Goal: Task Accomplishment & Management: Use online tool/utility

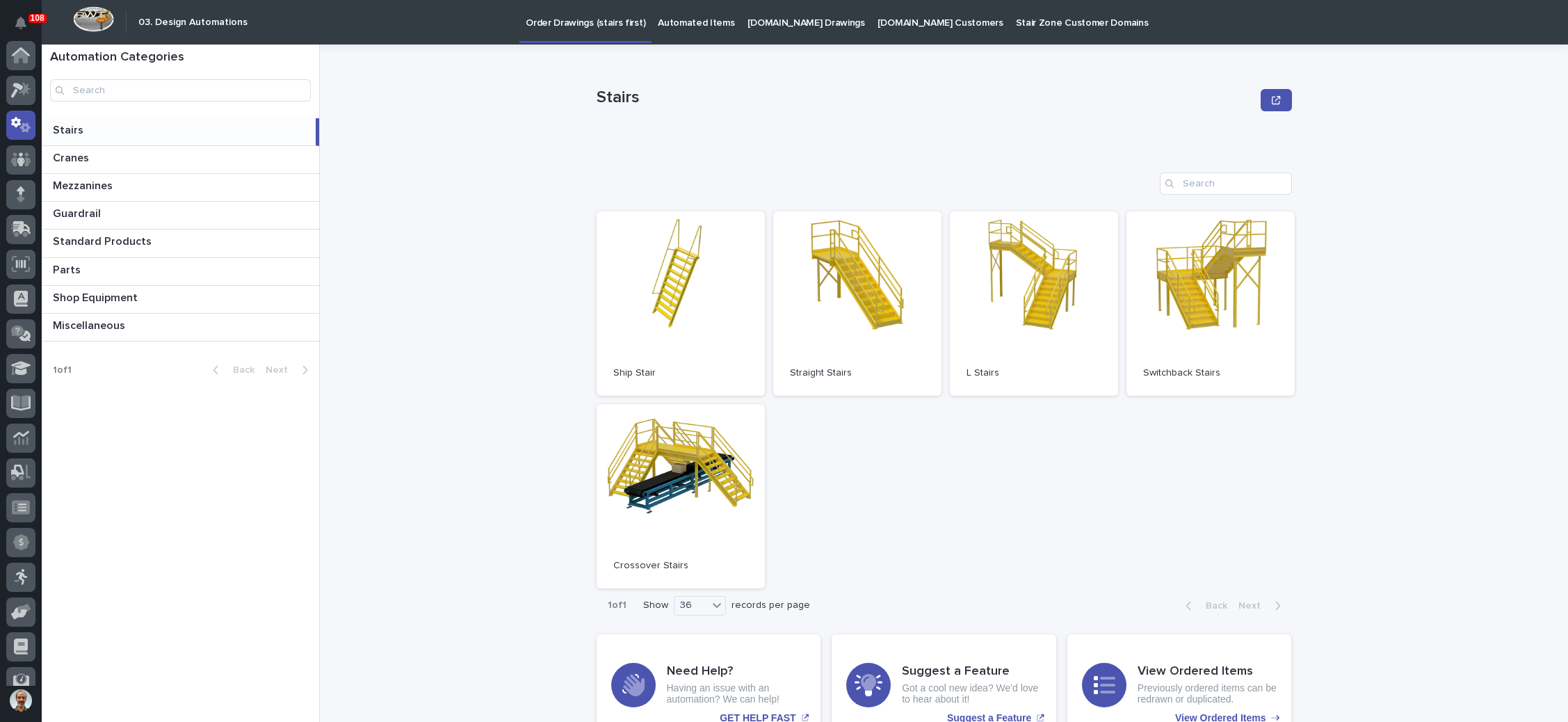
scroll to position [69, 0]
click at [866, 318] on link "Open" at bounding box center [857, 303] width 168 height 185
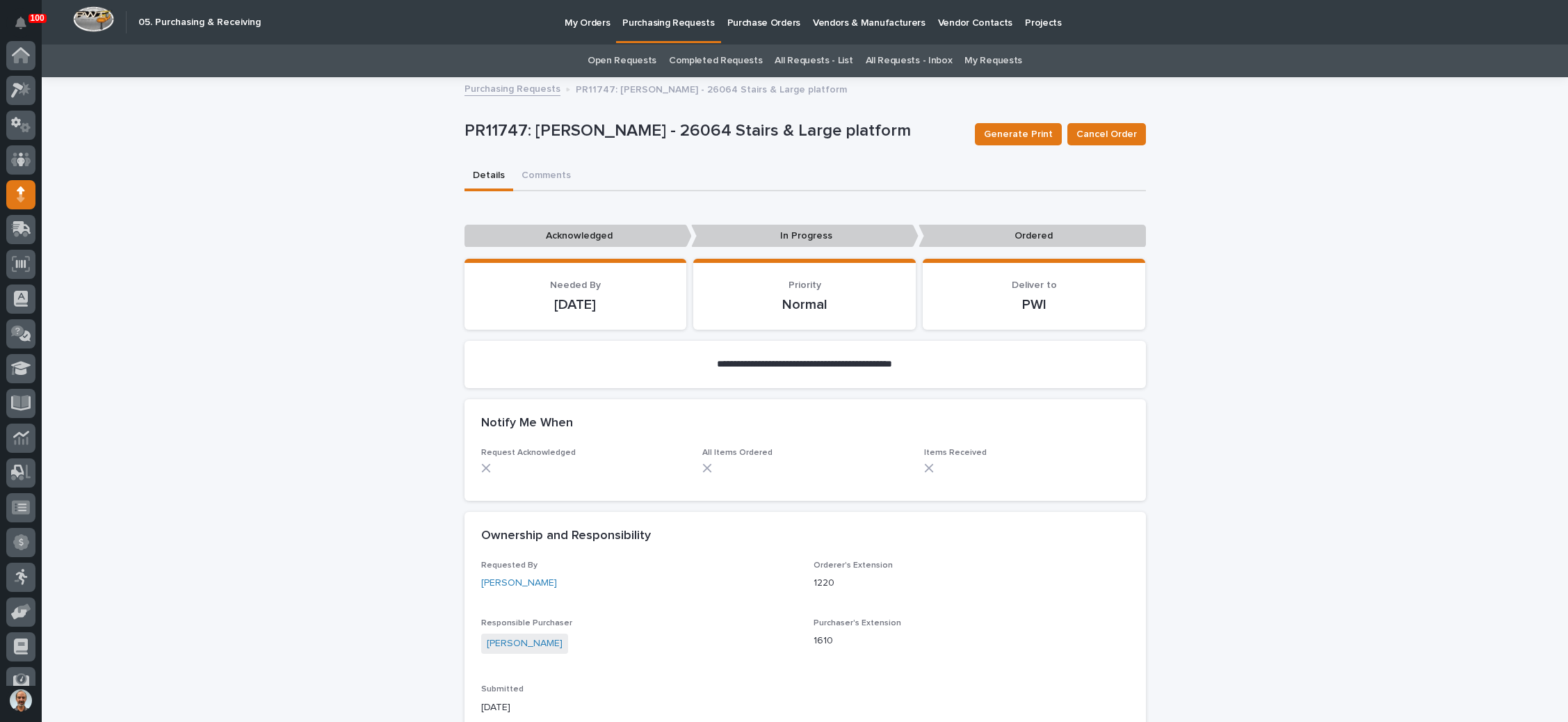
scroll to position [85, 0]
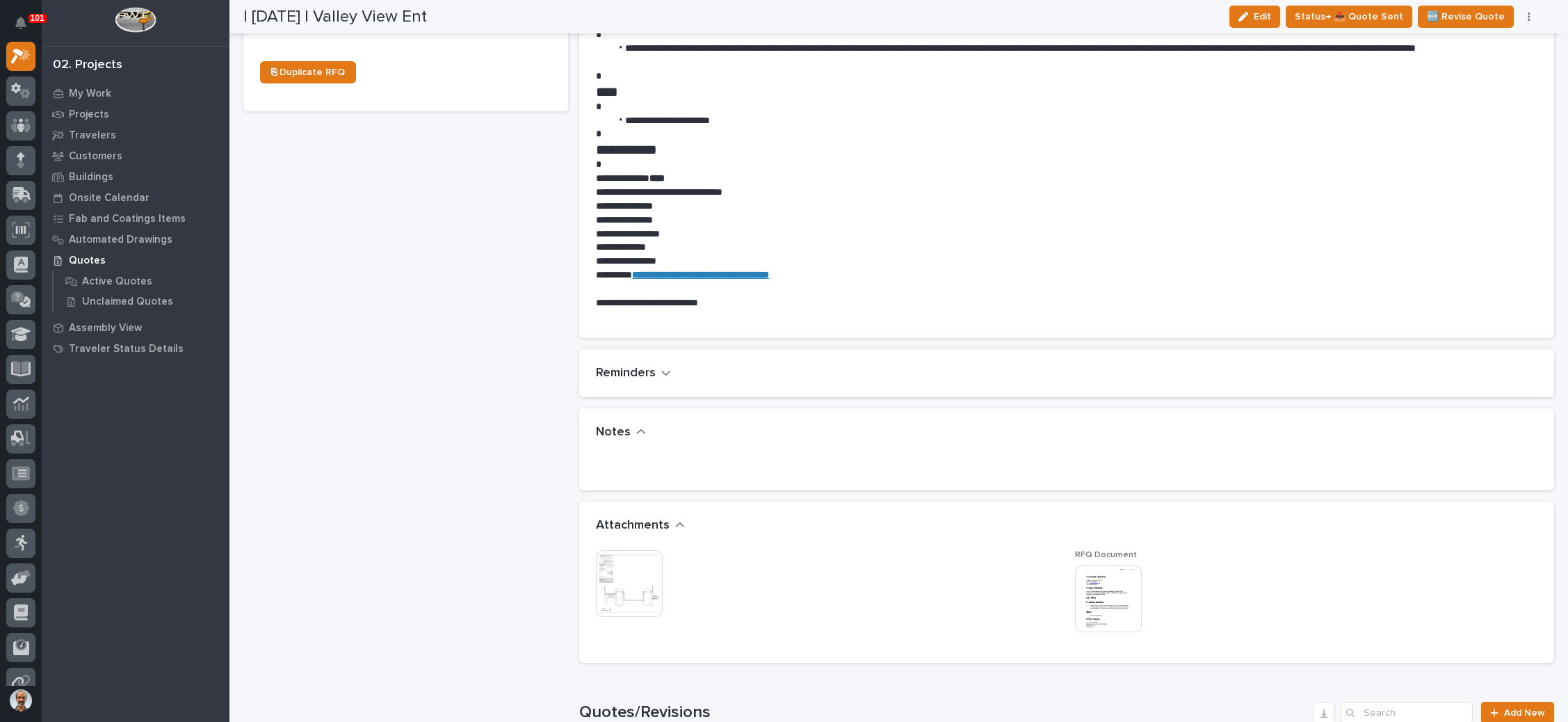
scroll to position [835, 0]
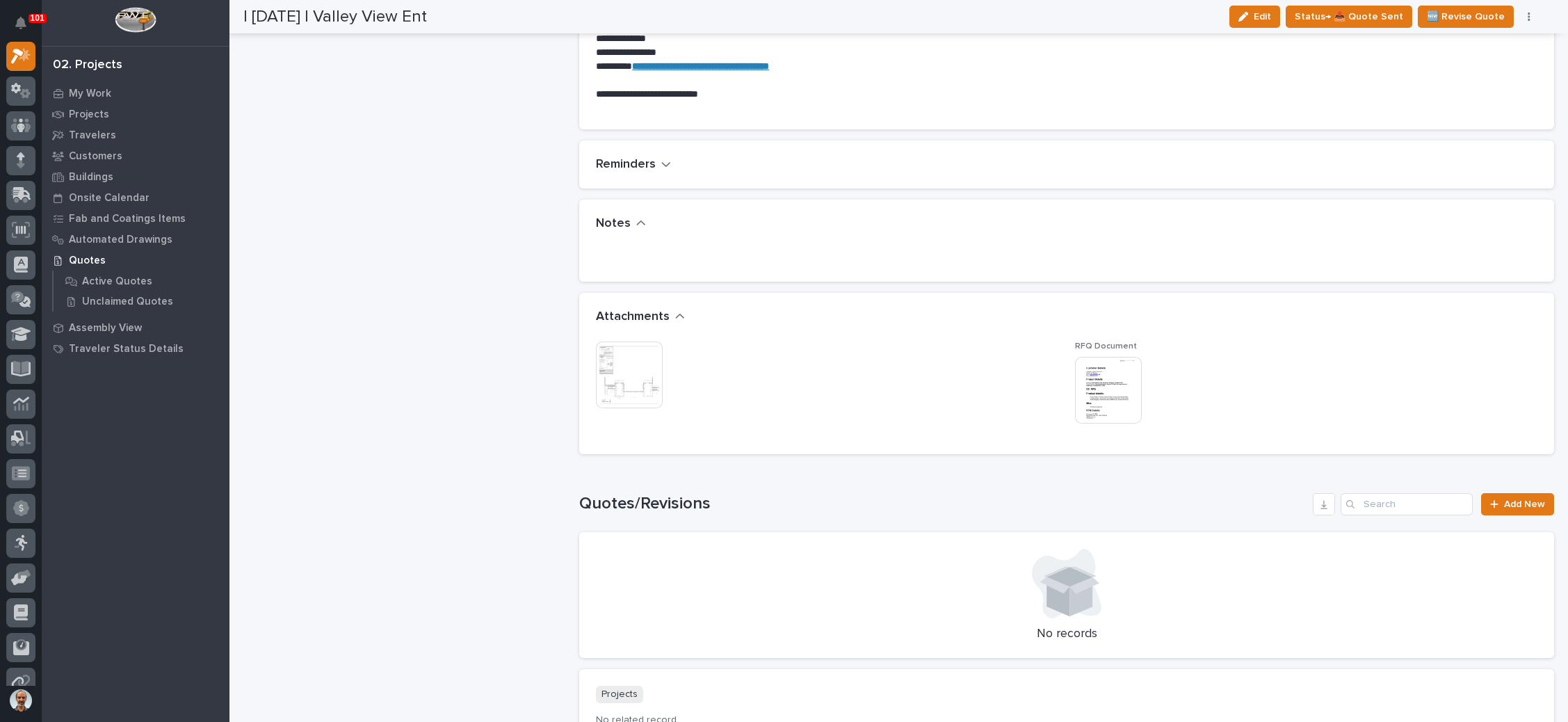
click at [1109, 396] on img at bounding box center [1109, 390] width 67 height 67
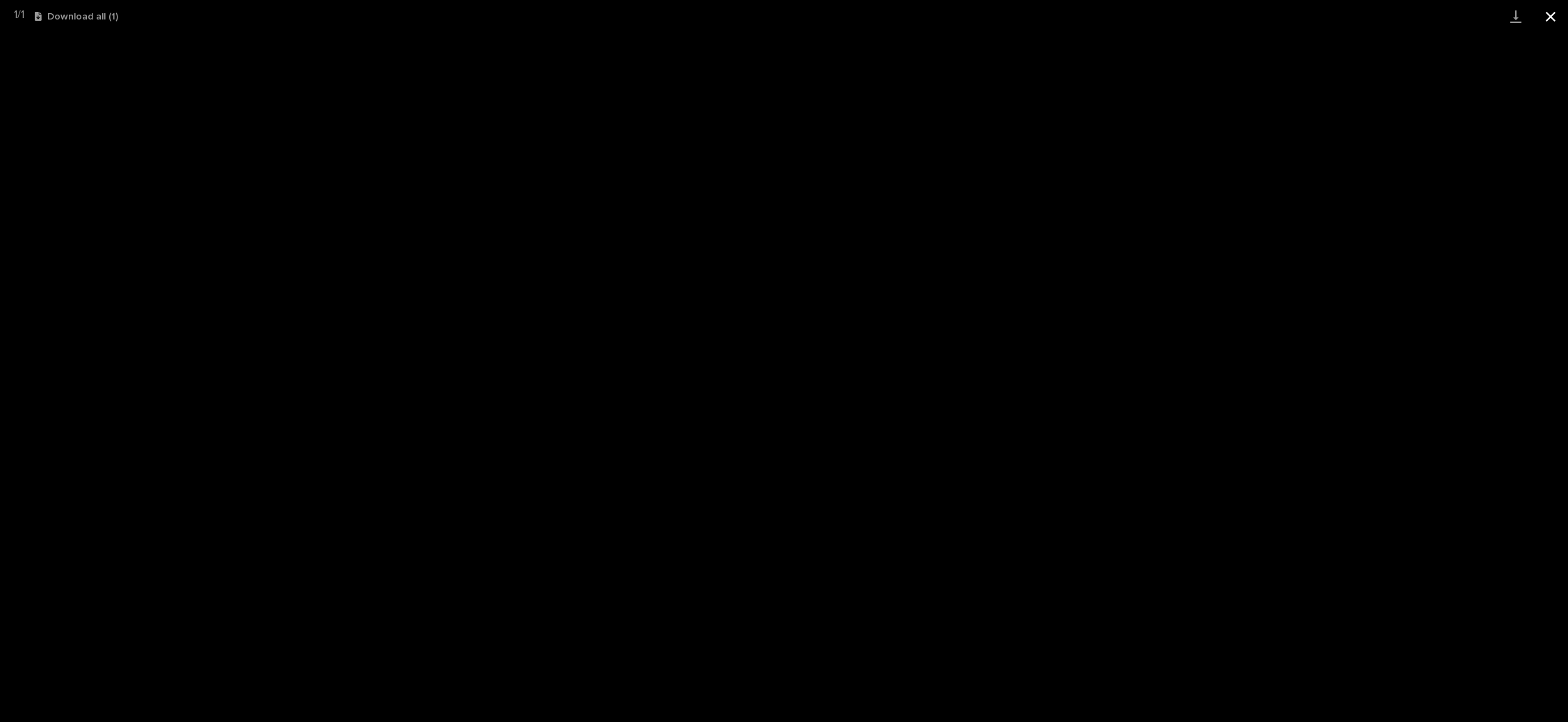
click at [1550, 9] on button "Close gallery" at bounding box center [1551, 17] width 34 height 33
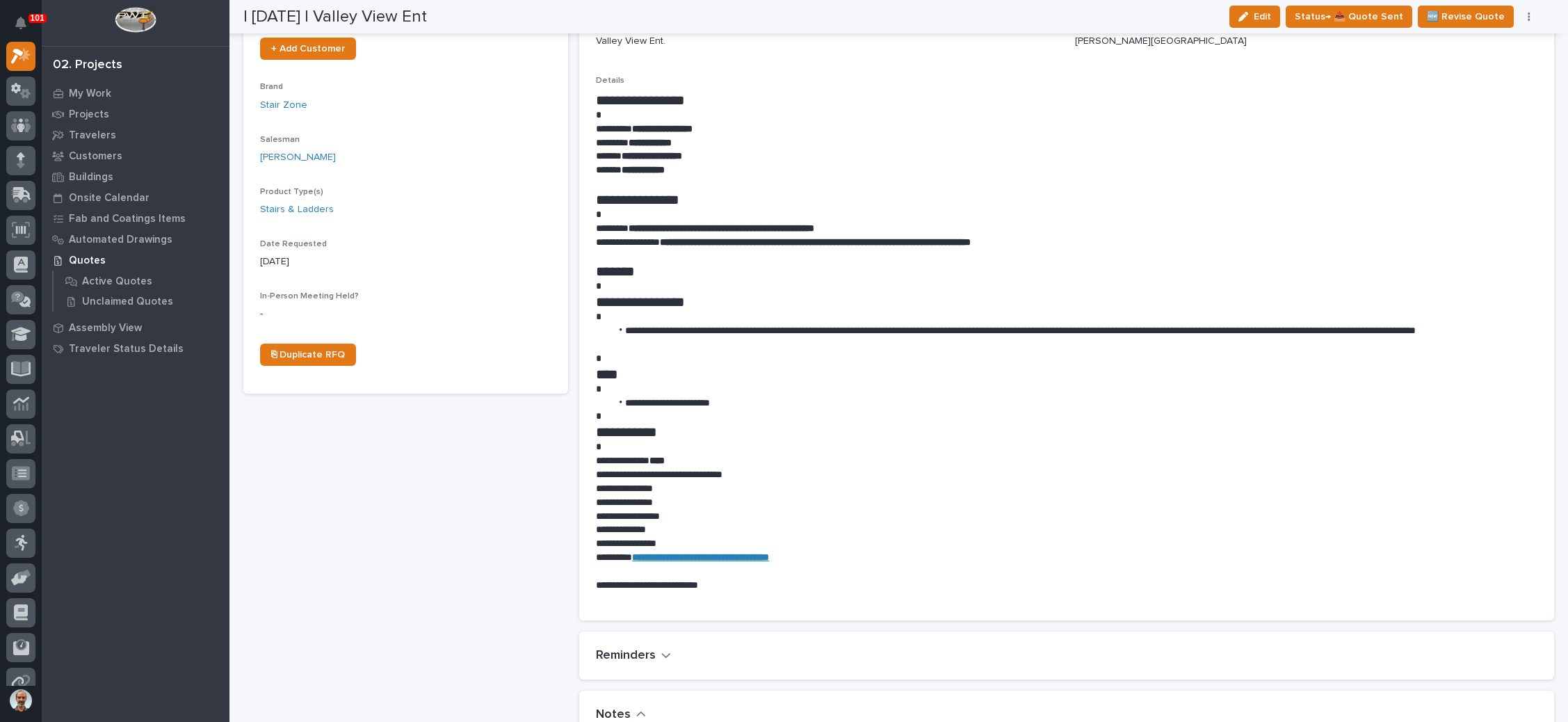
scroll to position [313, 0]
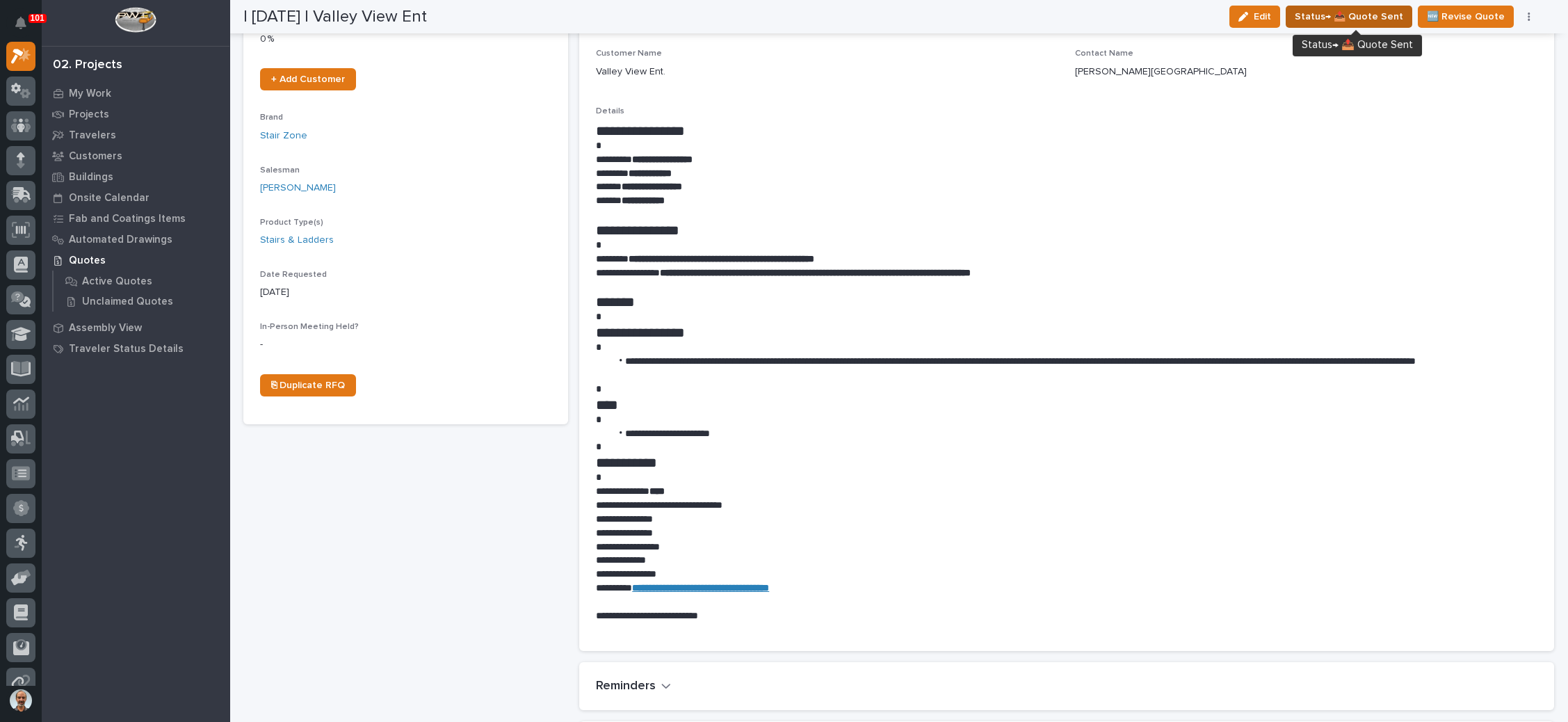
click at [1377, 14] on span "Status→ 📤 Quote Sent" at bounding box center [1349, 17] width 108 height 17
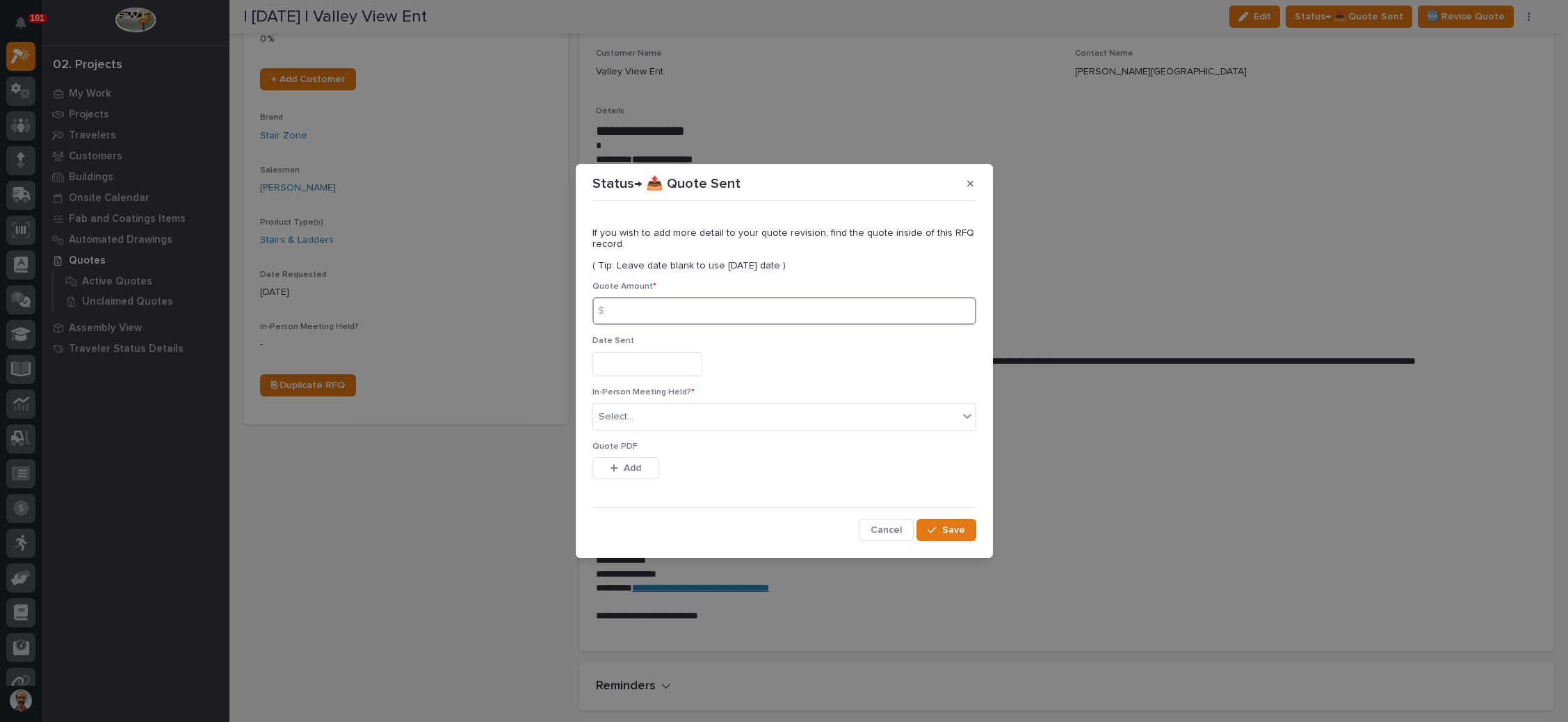
click at [698, 306] on input at bounding box center [784, 311] width 384 height 28
click at [641, 310] on input at bounding box center [784, 311] width 384 height 28
type input "37965"
click at [638, 360] on input "text" at bounding box center [647, 364] width 110 height 24
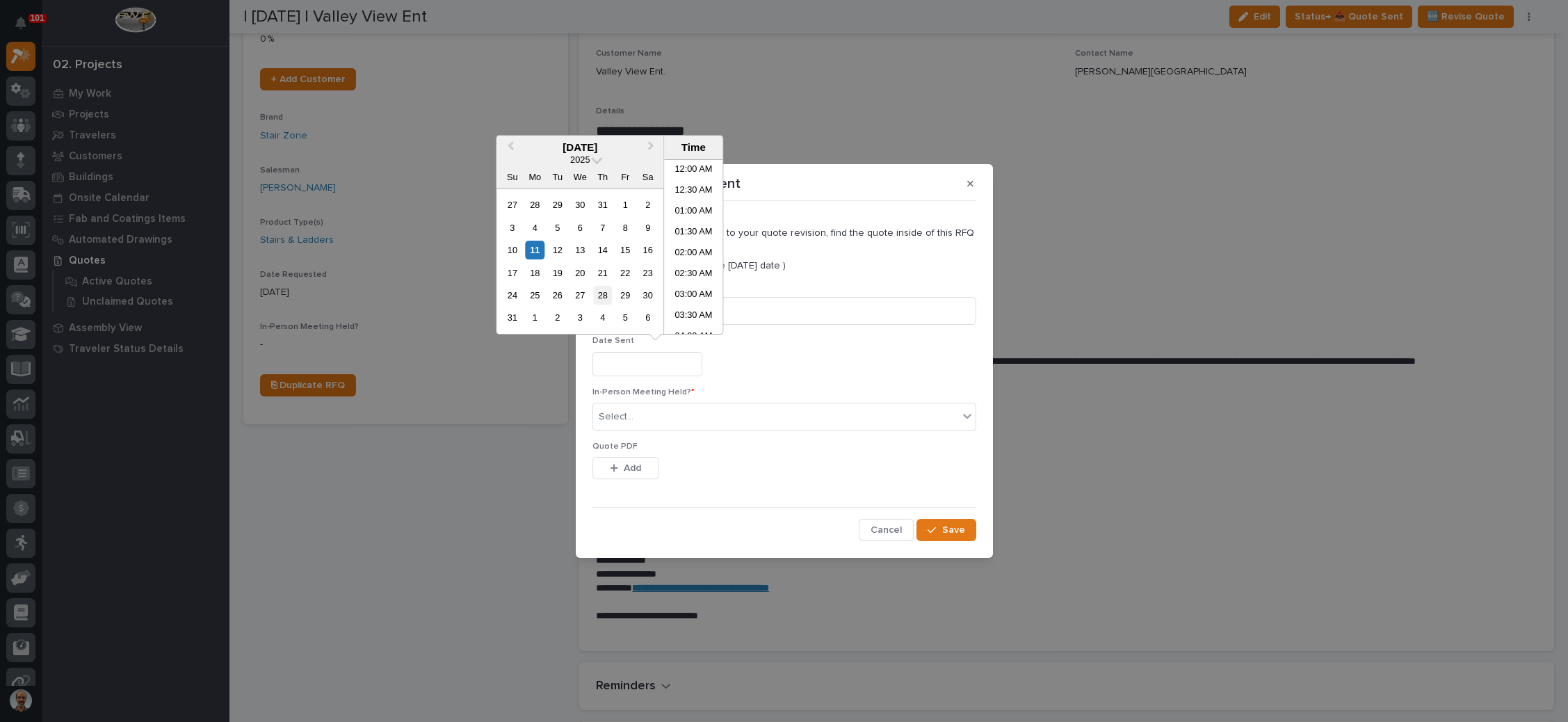
scroll to position [486, 0]
click at [533, 247] on div "11" at bounding box center [535, 250] width 19 height 19
type input "**********"
click at [645, 410] on div "Select..." at bounding box center [775, 417] width 365 height 23
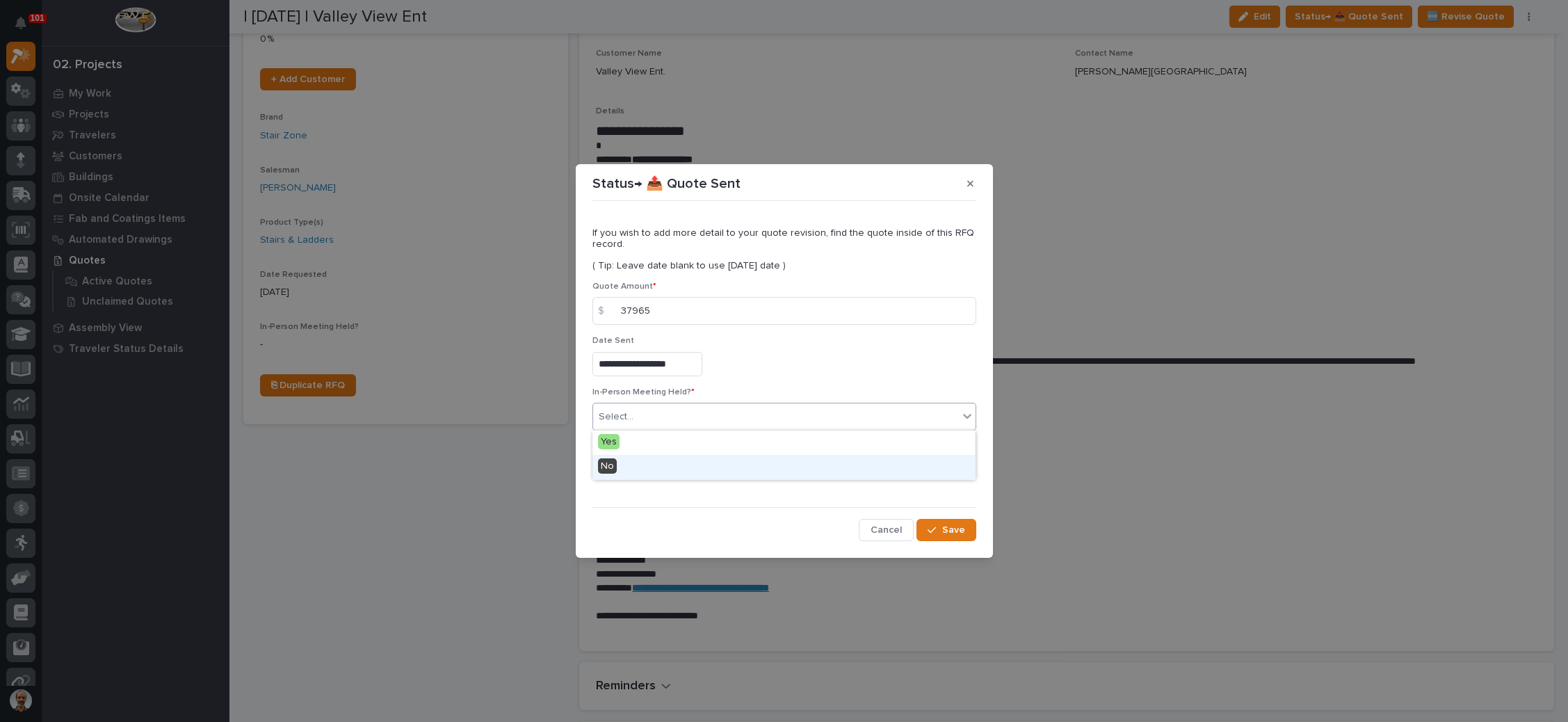
click at [643, 466] on div "No" at bounding box center [783, 467] width 383 height 24
click at [639, 463] on span "Add" at bounding box center [633, 468] width 17 height 12
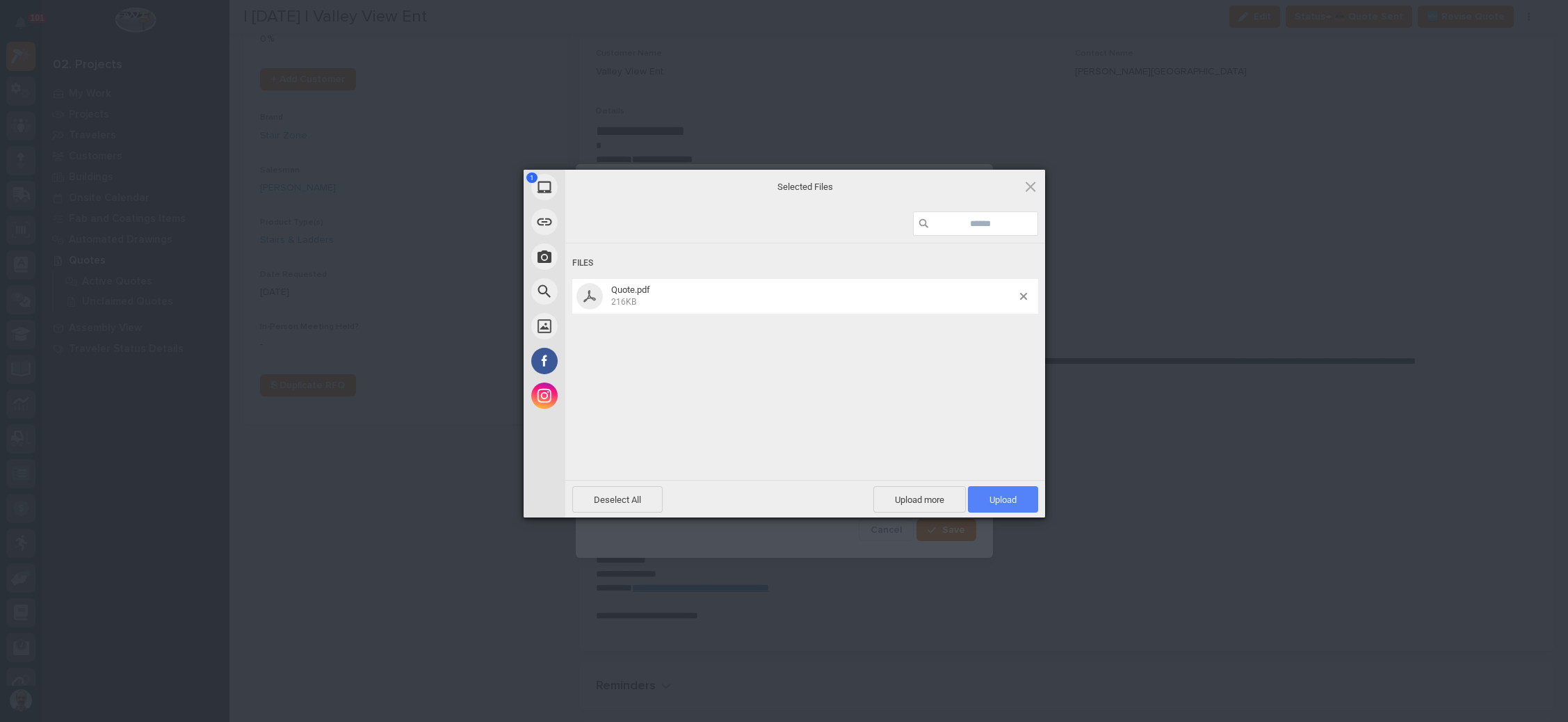
click at [989, 489] on span "Upload 1" at bounding box center [1003, 499] width 70 height 27
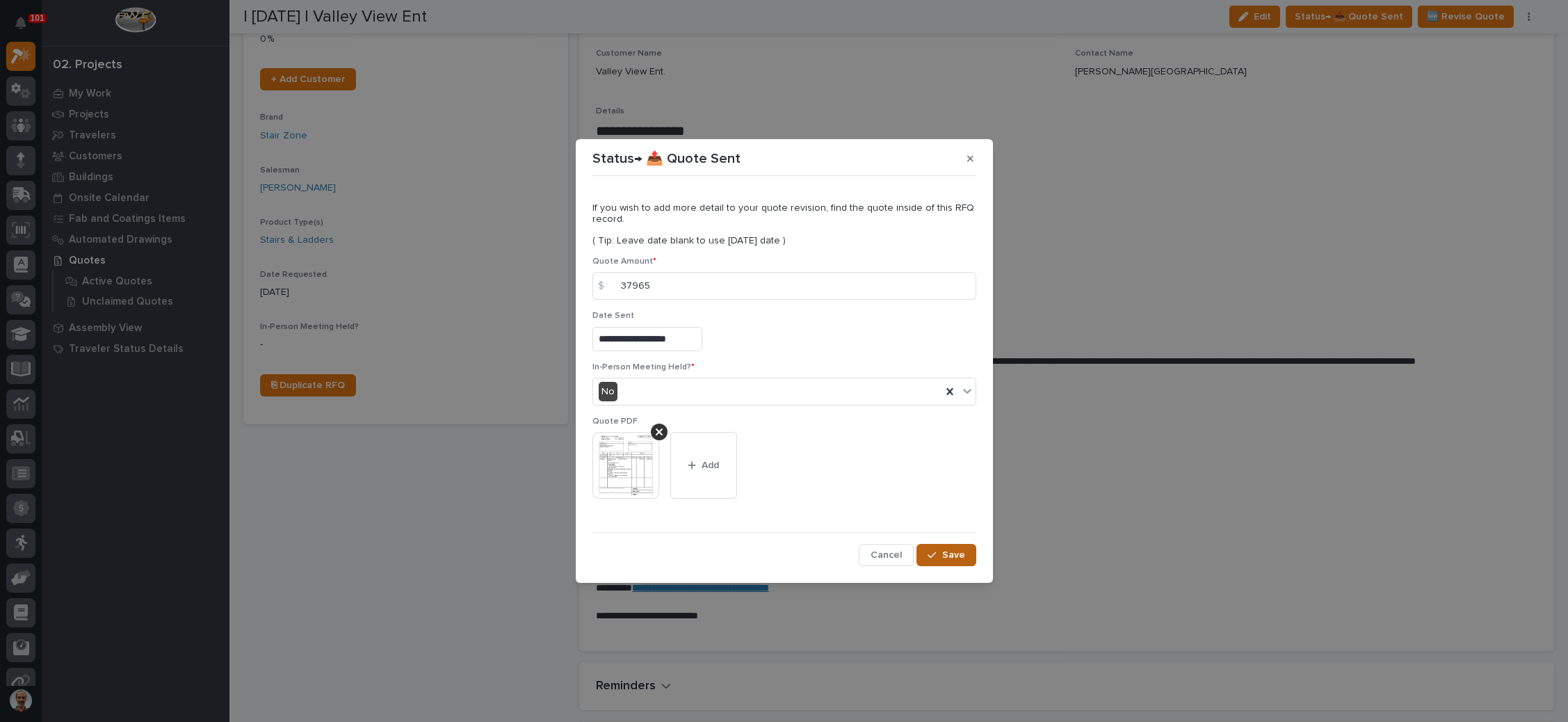
click at [942, 547] on button "Save" at bounding box center [946, 555] width 59 height 22
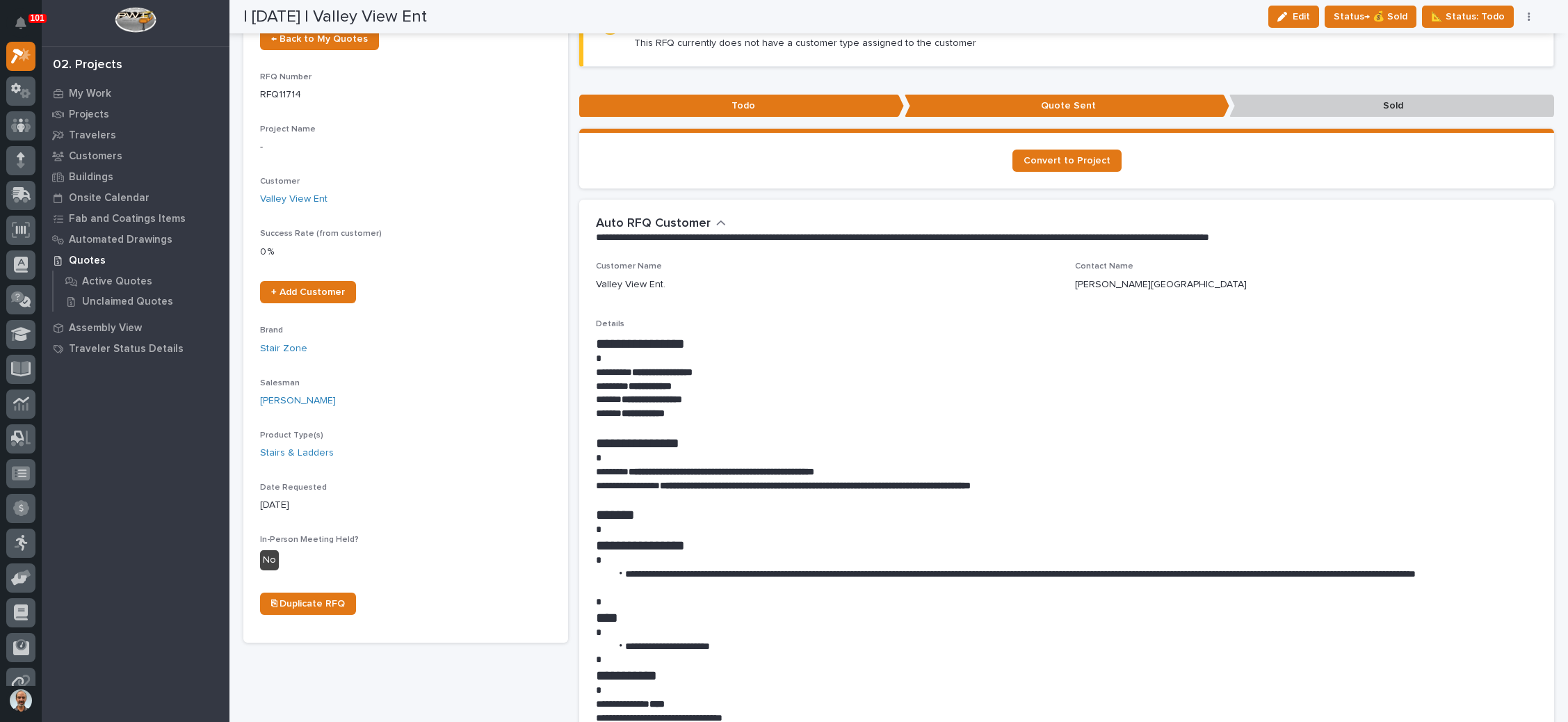
scroll to position [0, 0]
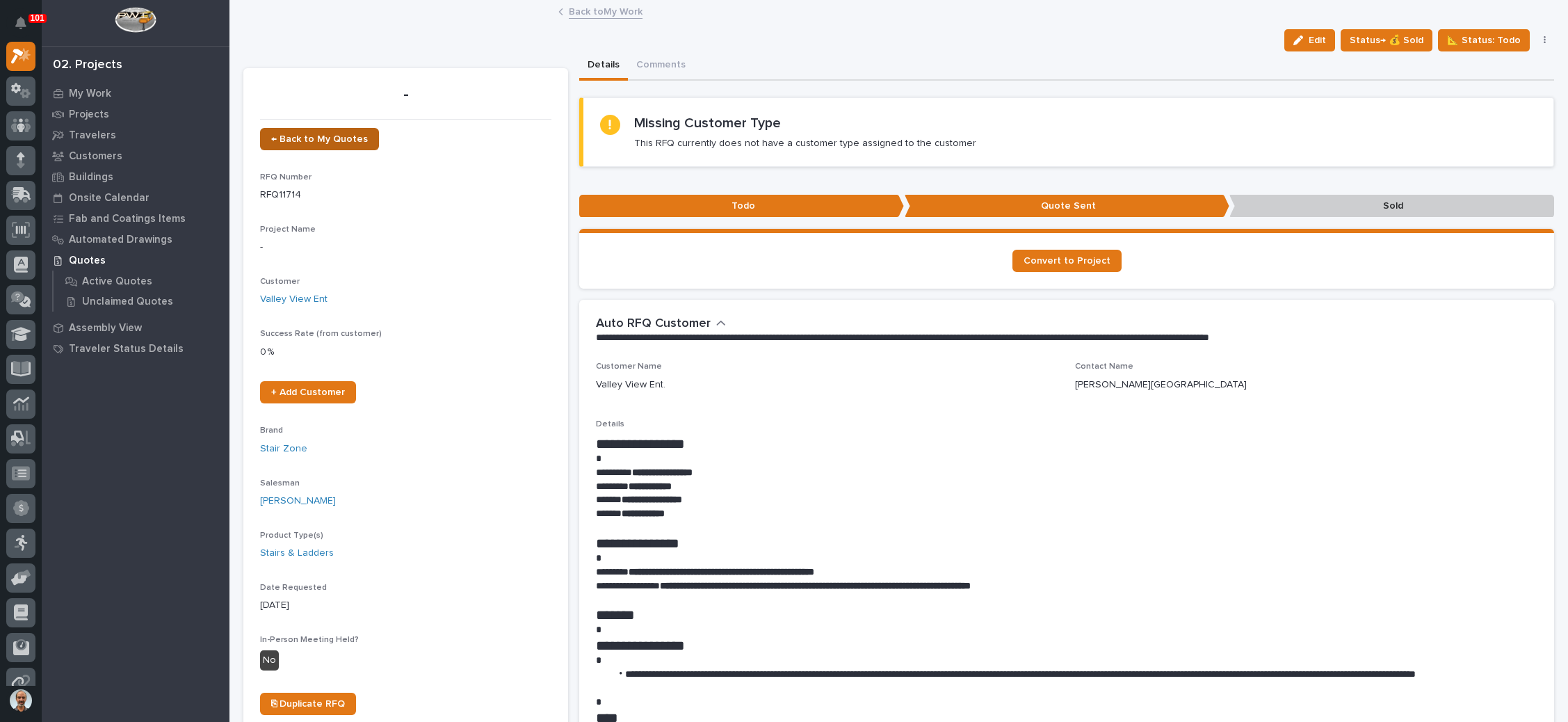
click at [332, 136] on span "← Back to My Quotes" at bounding box center [319, 139] width 97 height 10
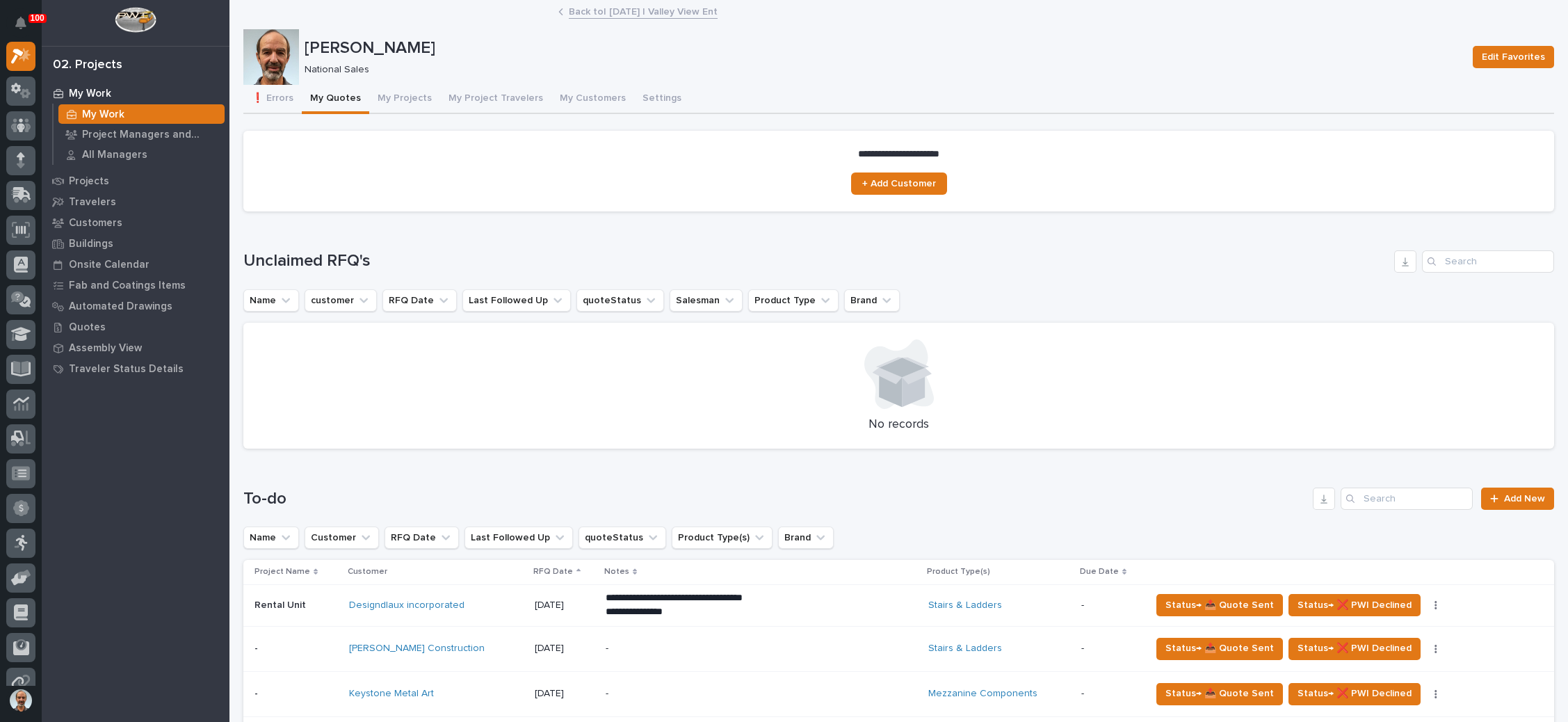
scroll to position [313, 0]
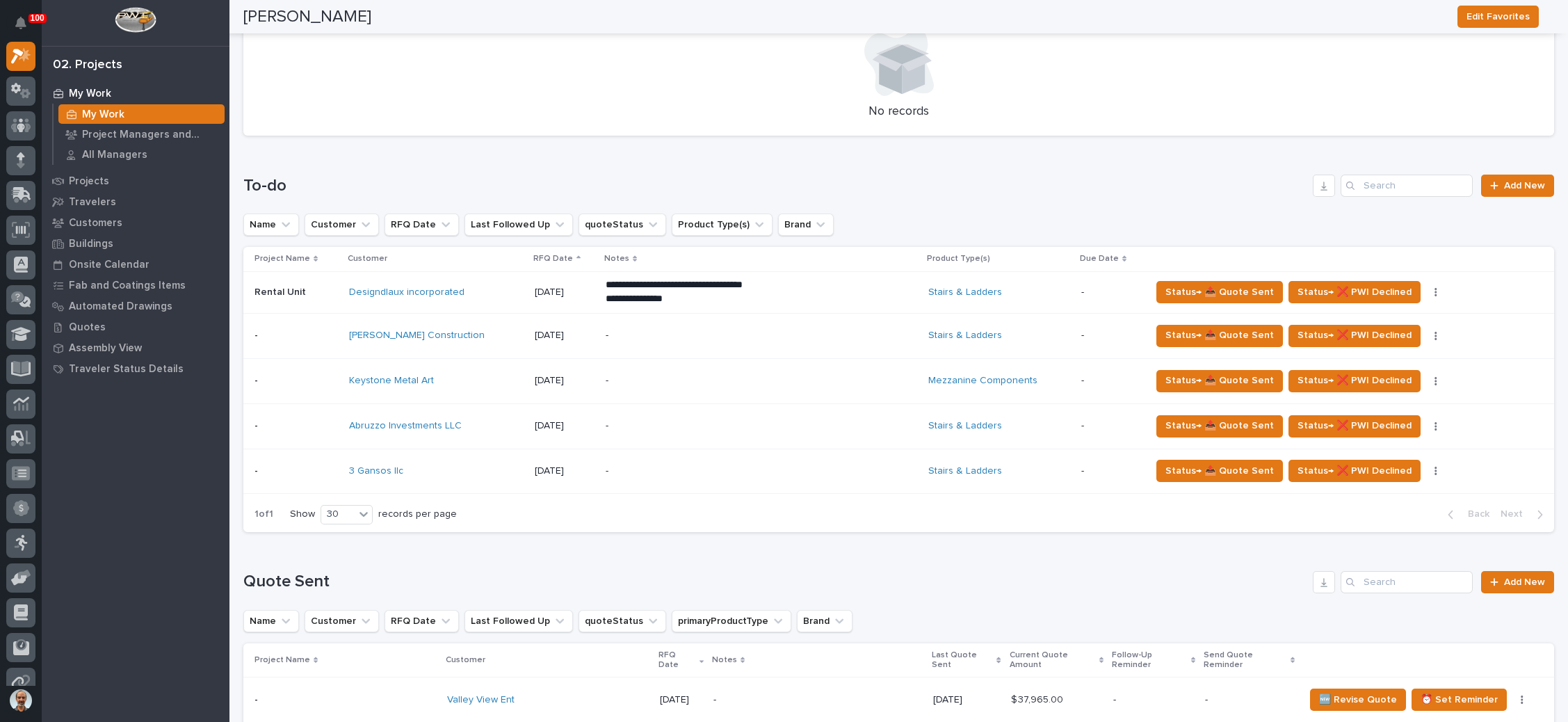
click at [719, 471] on p "-" at bounding box center [727, 471] width 243 height 11
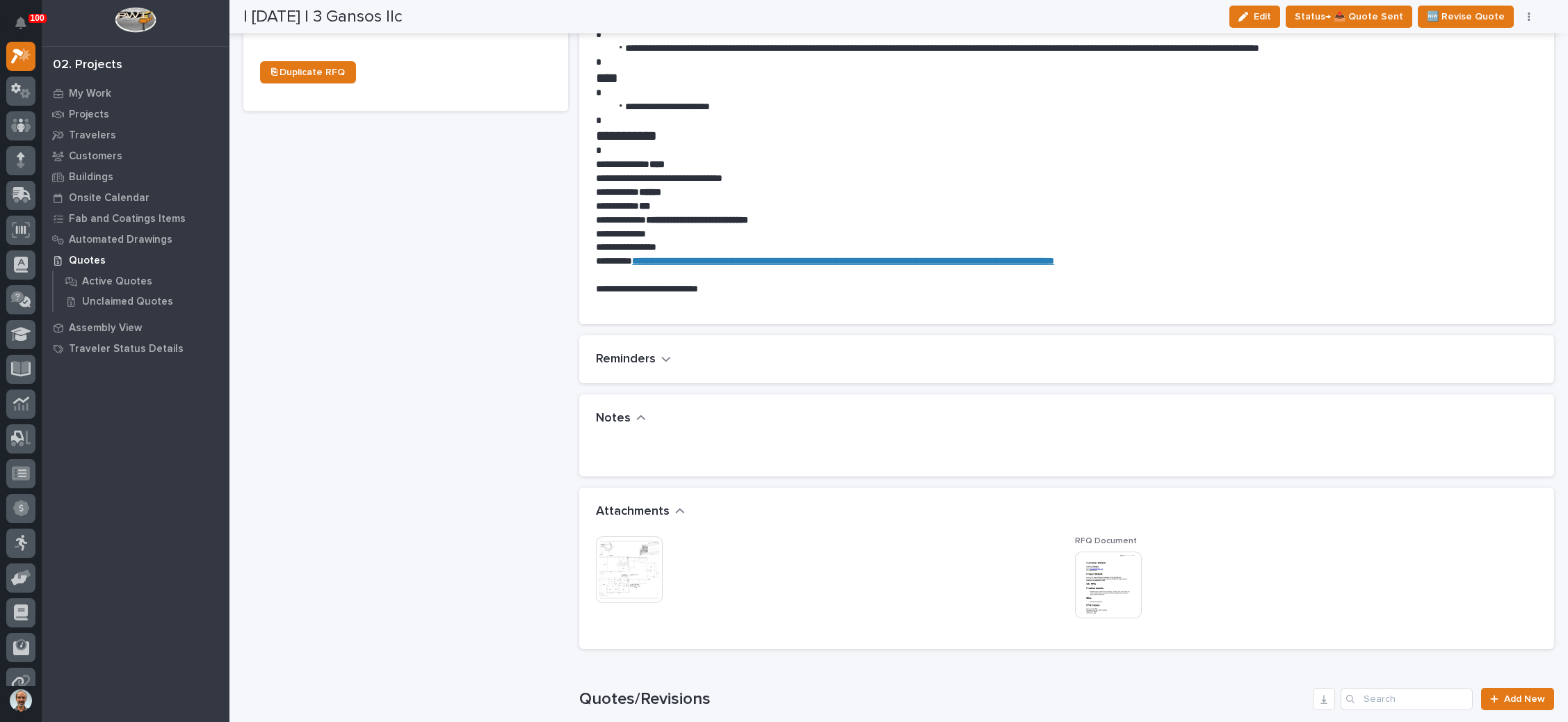
scroll to position [731, 0]
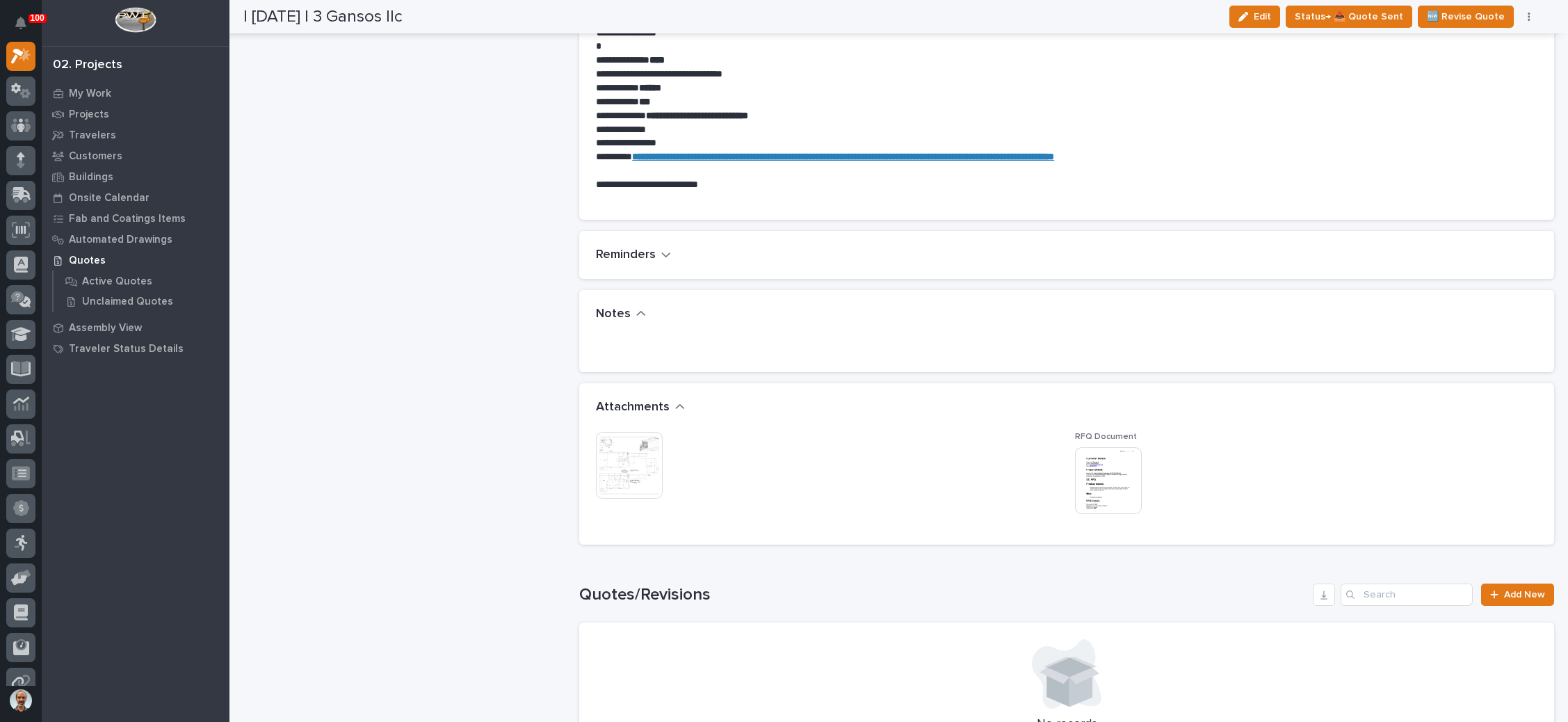
click at [1101, 490] on img at bounding box center [1109, 481] width 67 height 67
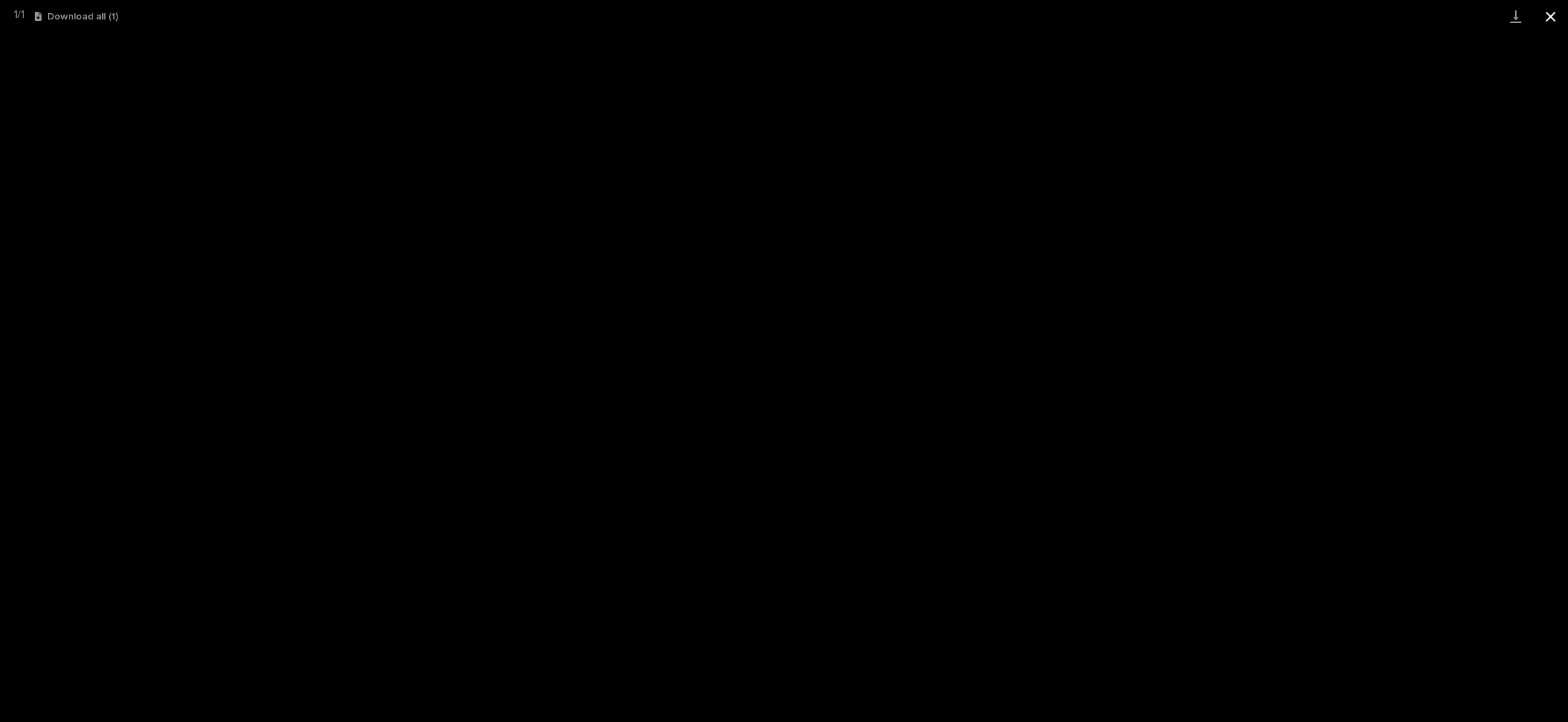
drag, startPoint x: 1544, startPoint y: 18, endPoint x: 1537, endPoint y: 17, distance: 7.1
click at [1542, 17] on button "Close gallery" at bounding box center [1551, 17] width 34 height 33
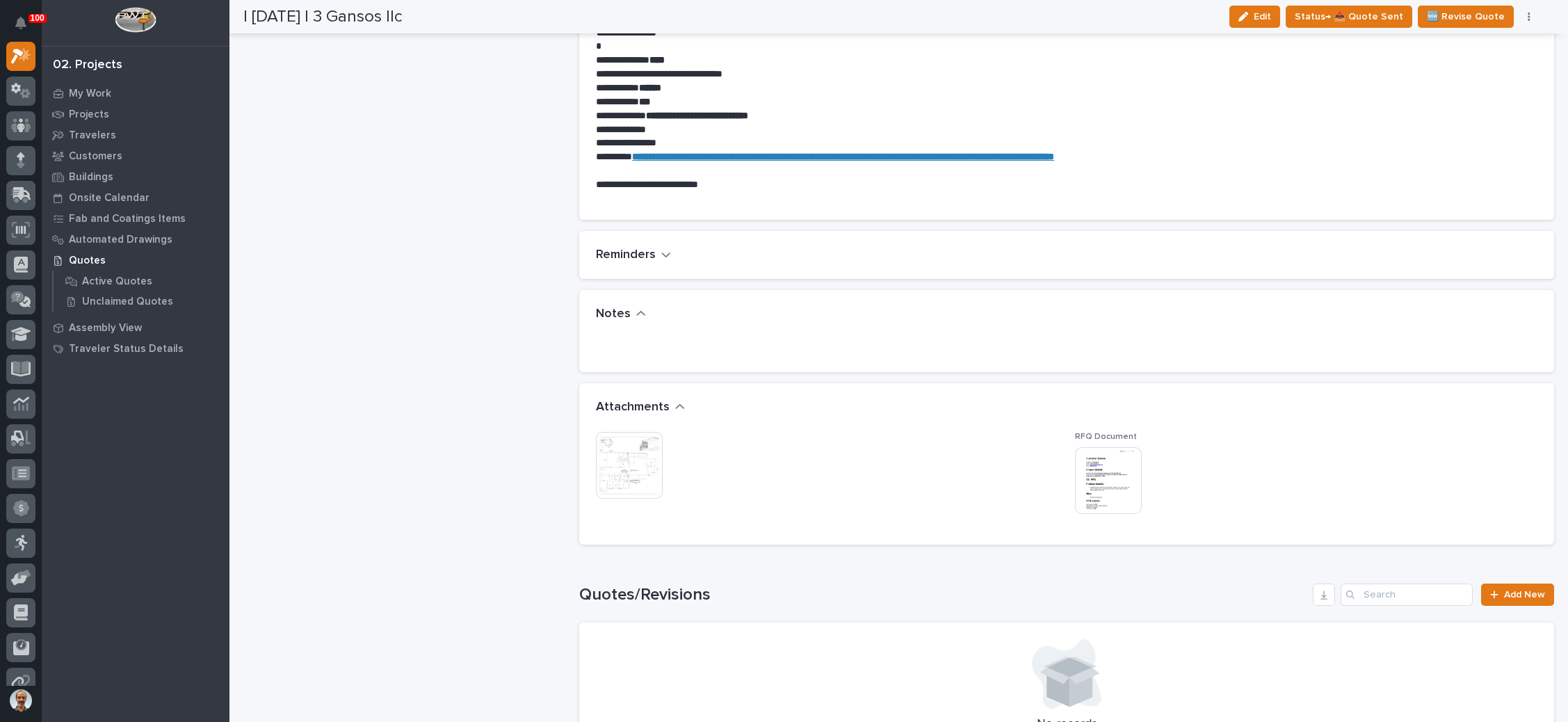
click at [616, 453] on img at bounding box center [629, 466] width 67 height 67
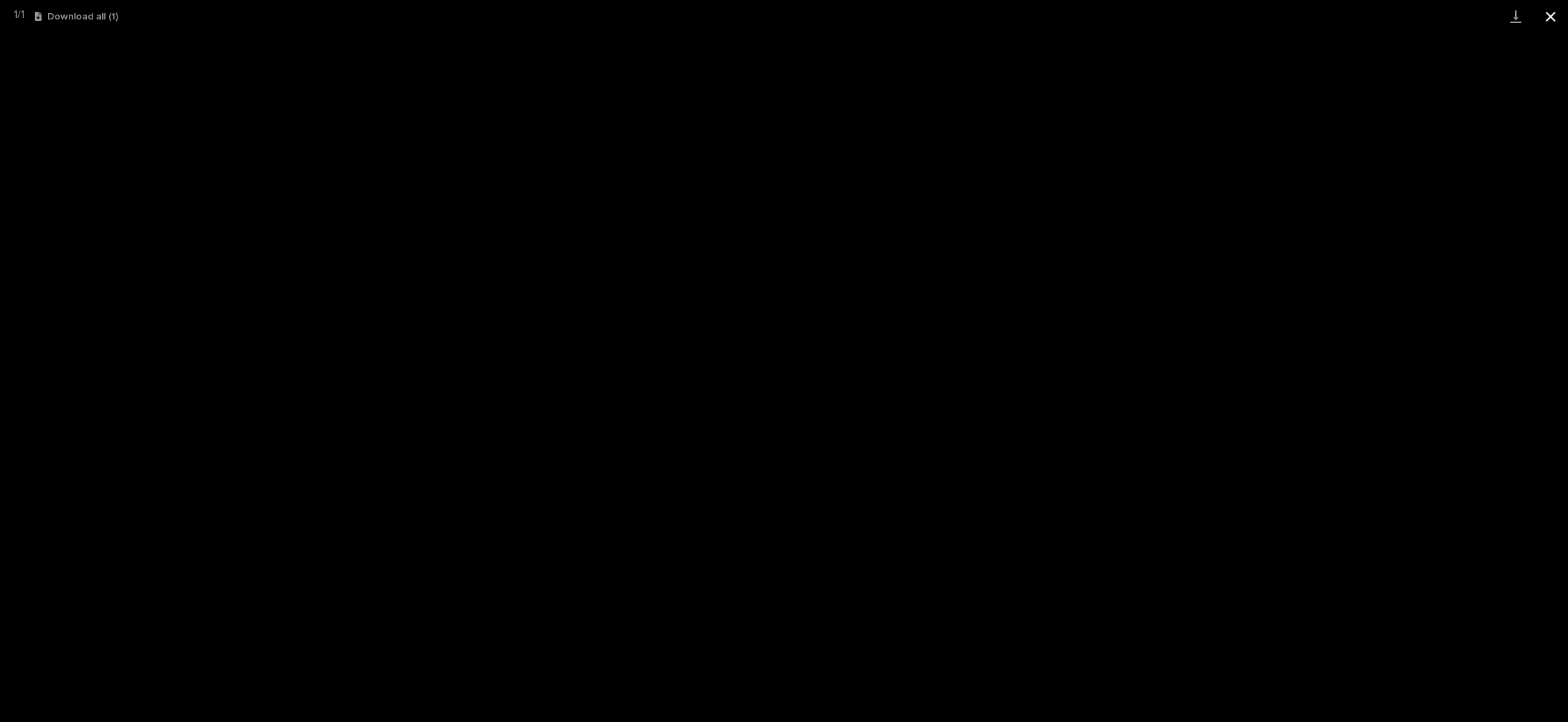
click at [1548, 14] on button "Close gallery" at bounding box center [1551, 17] width 34 height 33
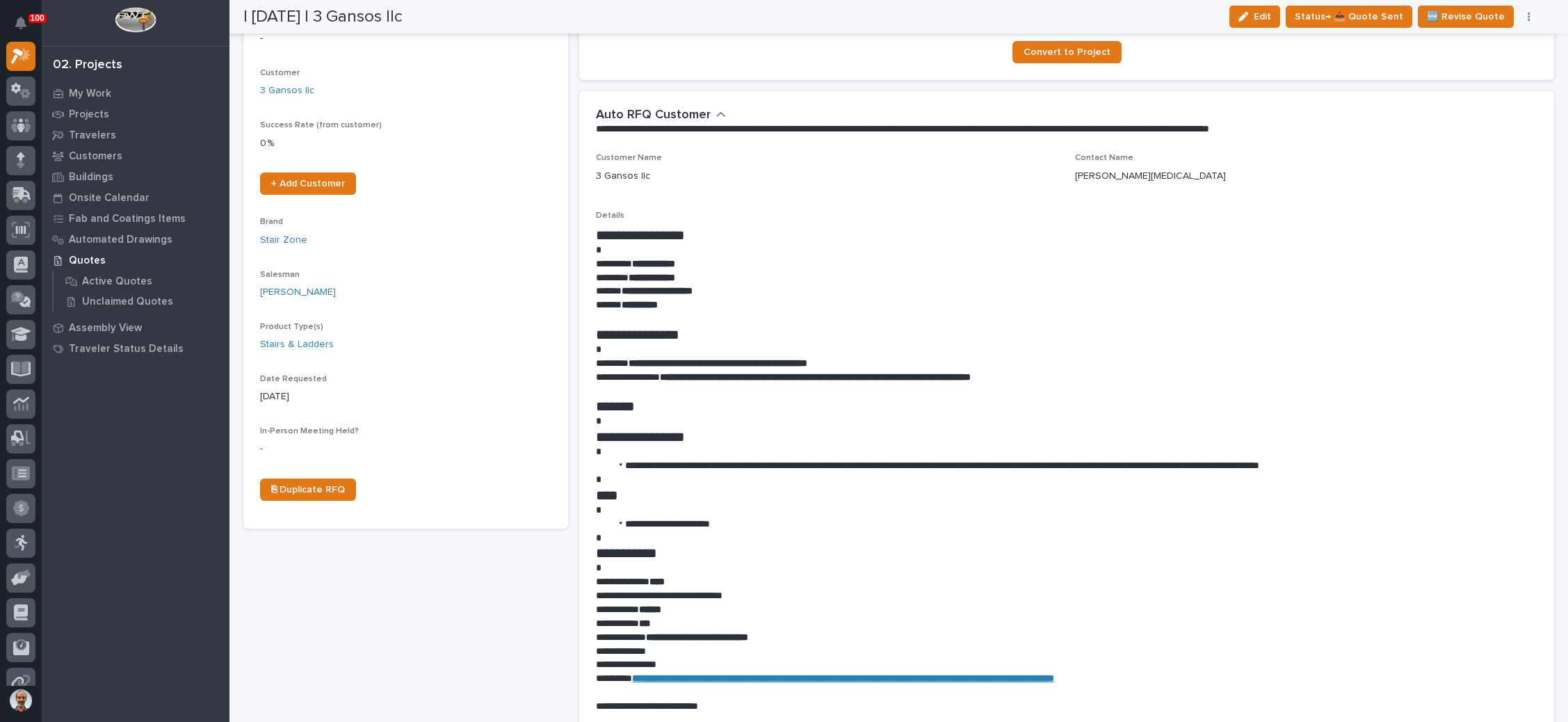
scroll to position [0, 0]
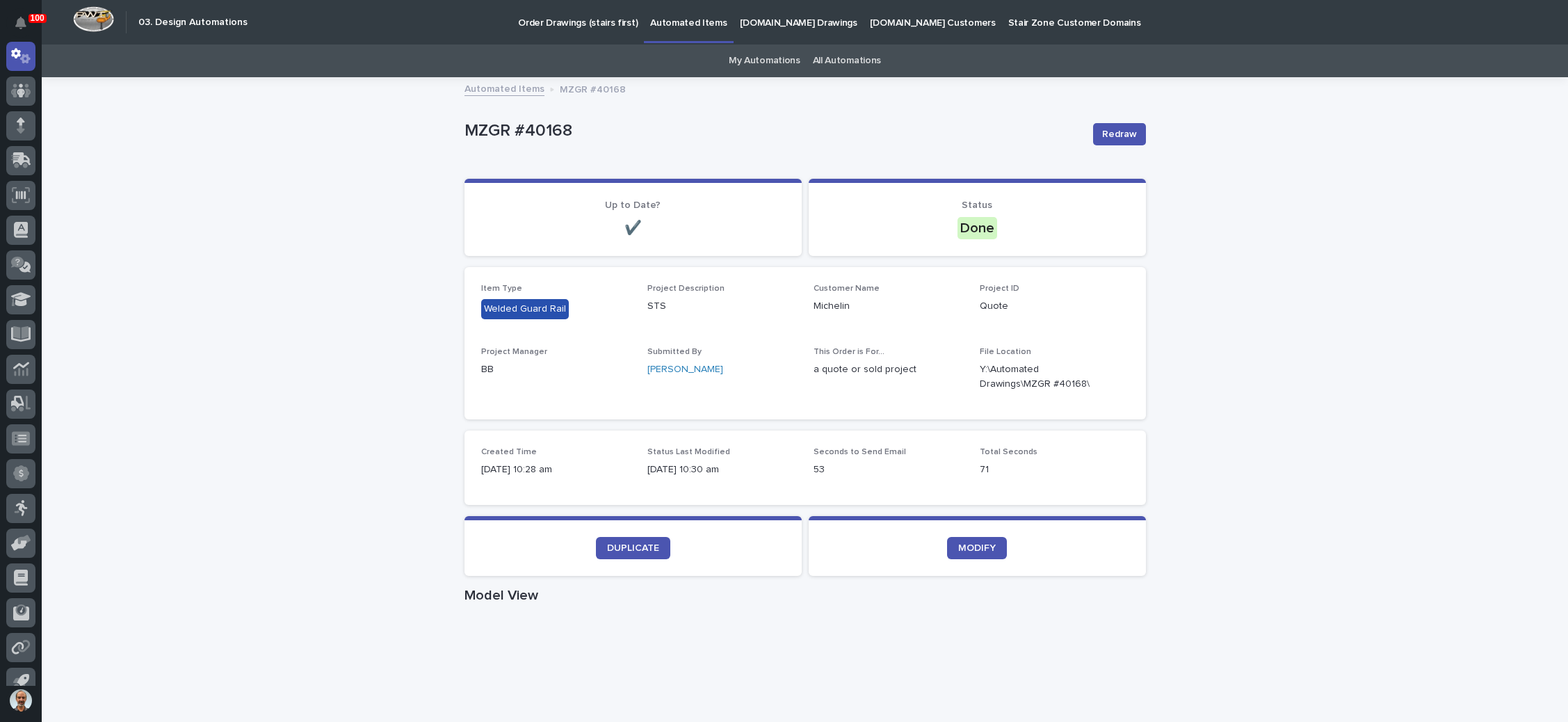
click at [592, 21] on p "Order Drawings (stairs first)" at bounding box center [578, 14] width 120 height 29
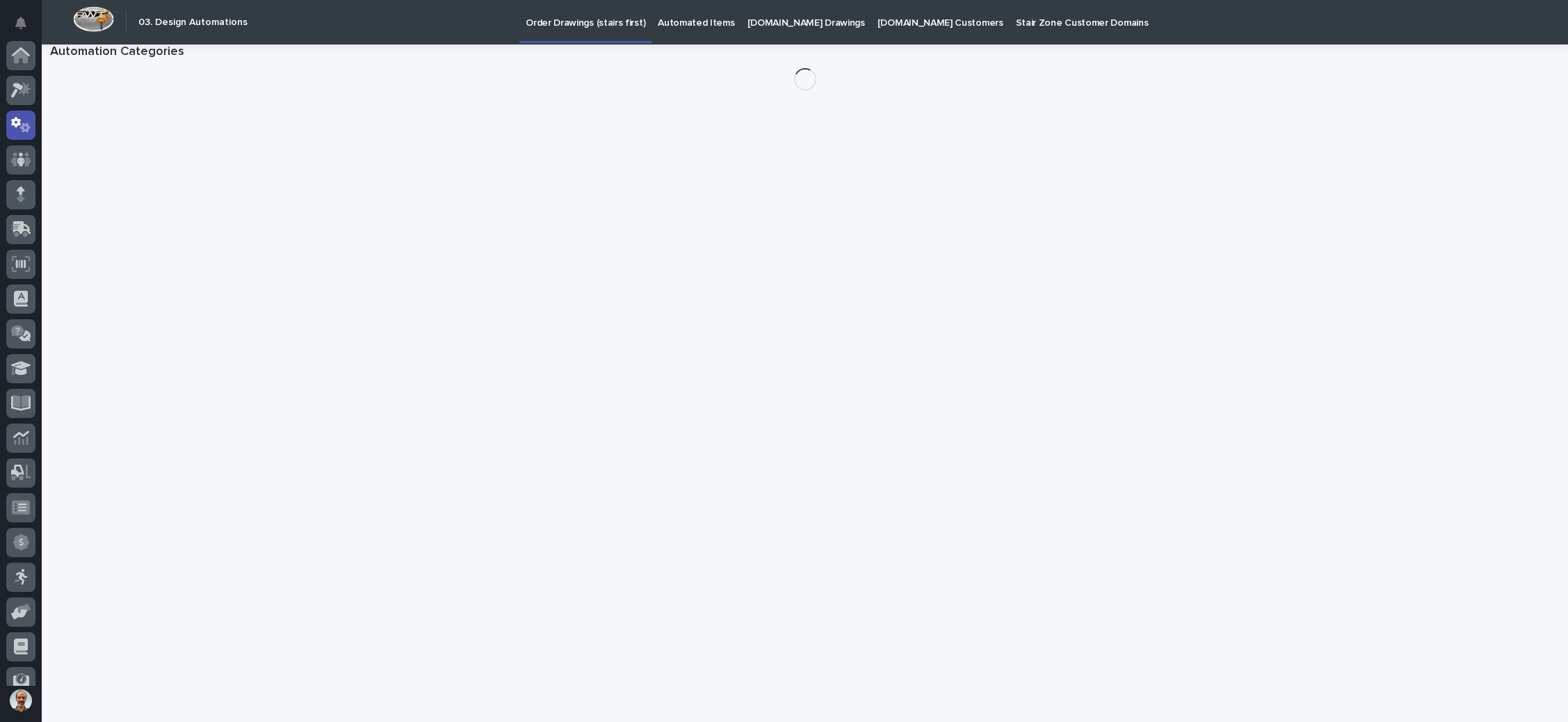
scroll to position [69, 0]
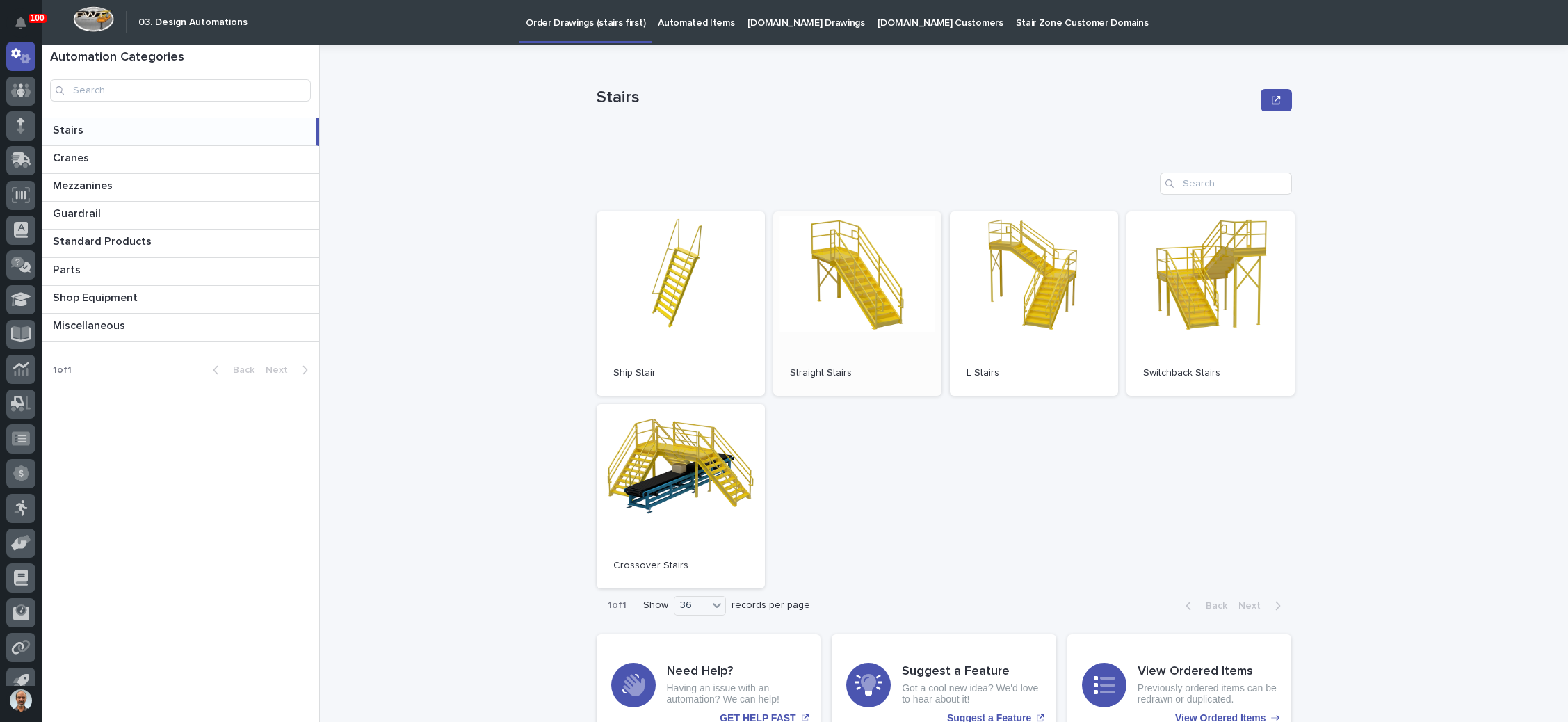
click at [854, 308] on span "Open" at bounding box center [857, 304] width 25 height 10
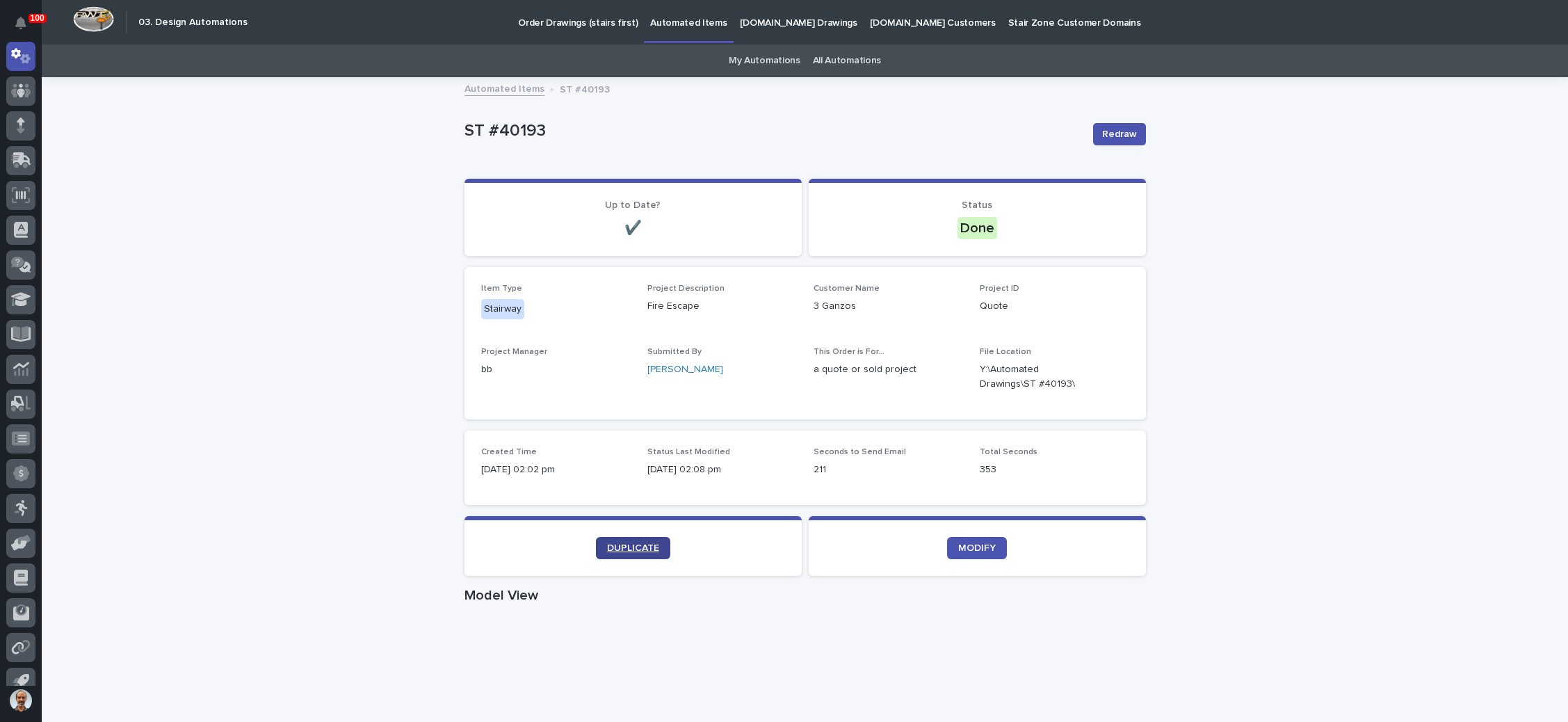
click at [631, 544] on span "DUPLICATE" at bounding box center [633, 549] width 52 height 10
